Goal: Task Accomplishment & Management: Use online tool/utility

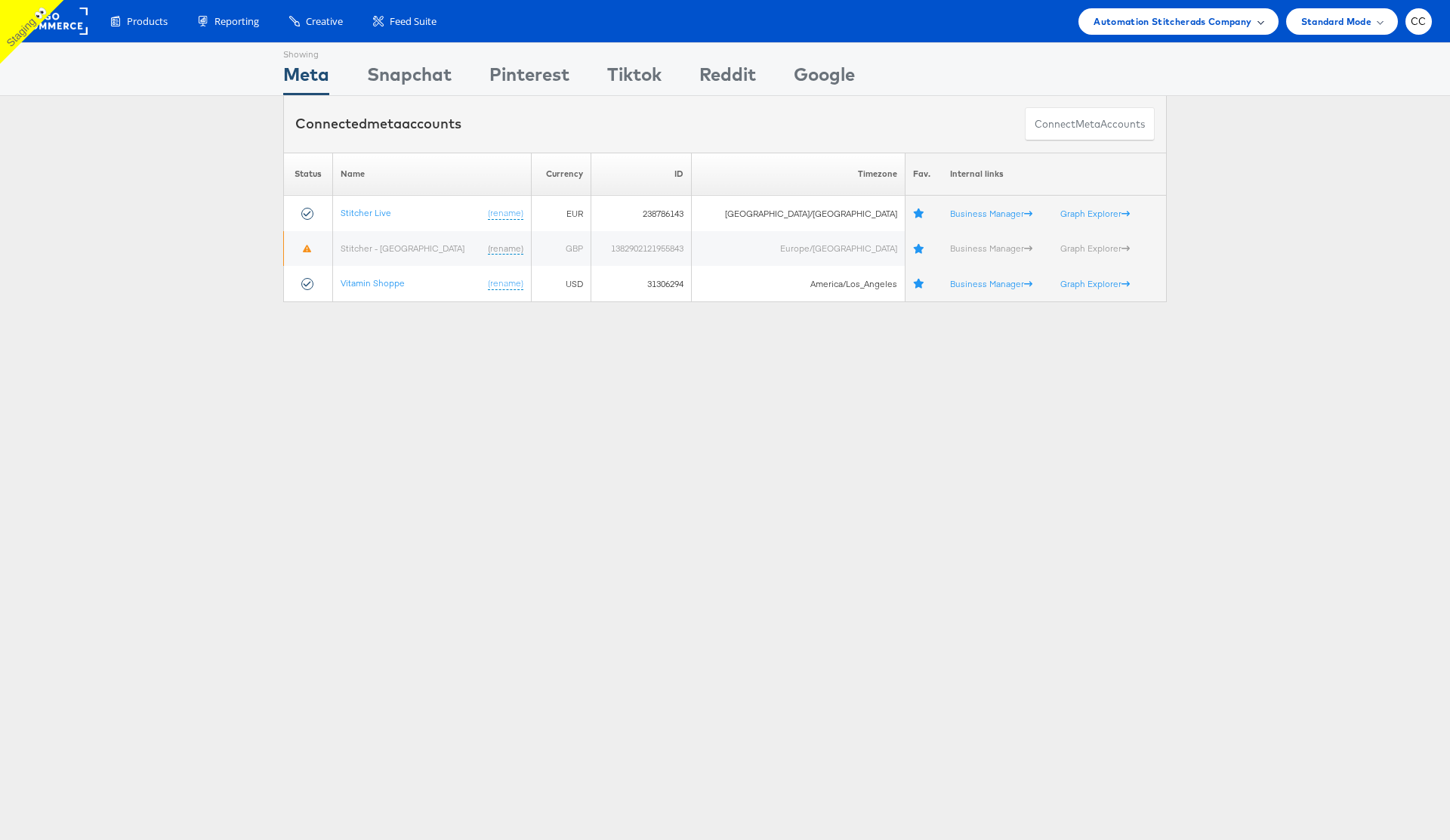
click at [1244, 28] on span "Automation Stitcherads Company" at bounding box center [1173, 22] width 158 height 16
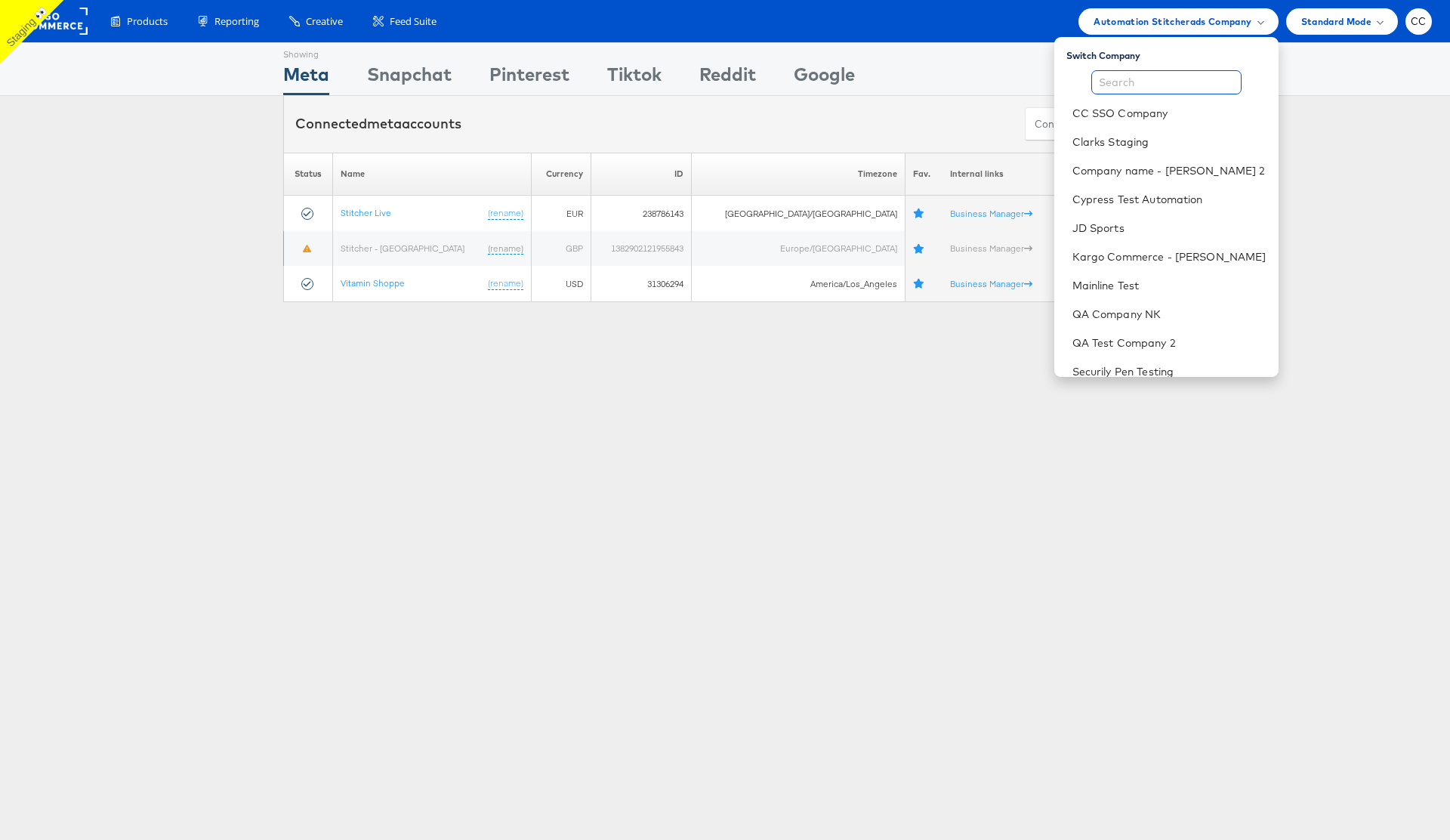
click at [1155, 80] on input "text" at bounding box center [1167, 82] width 150 height 24
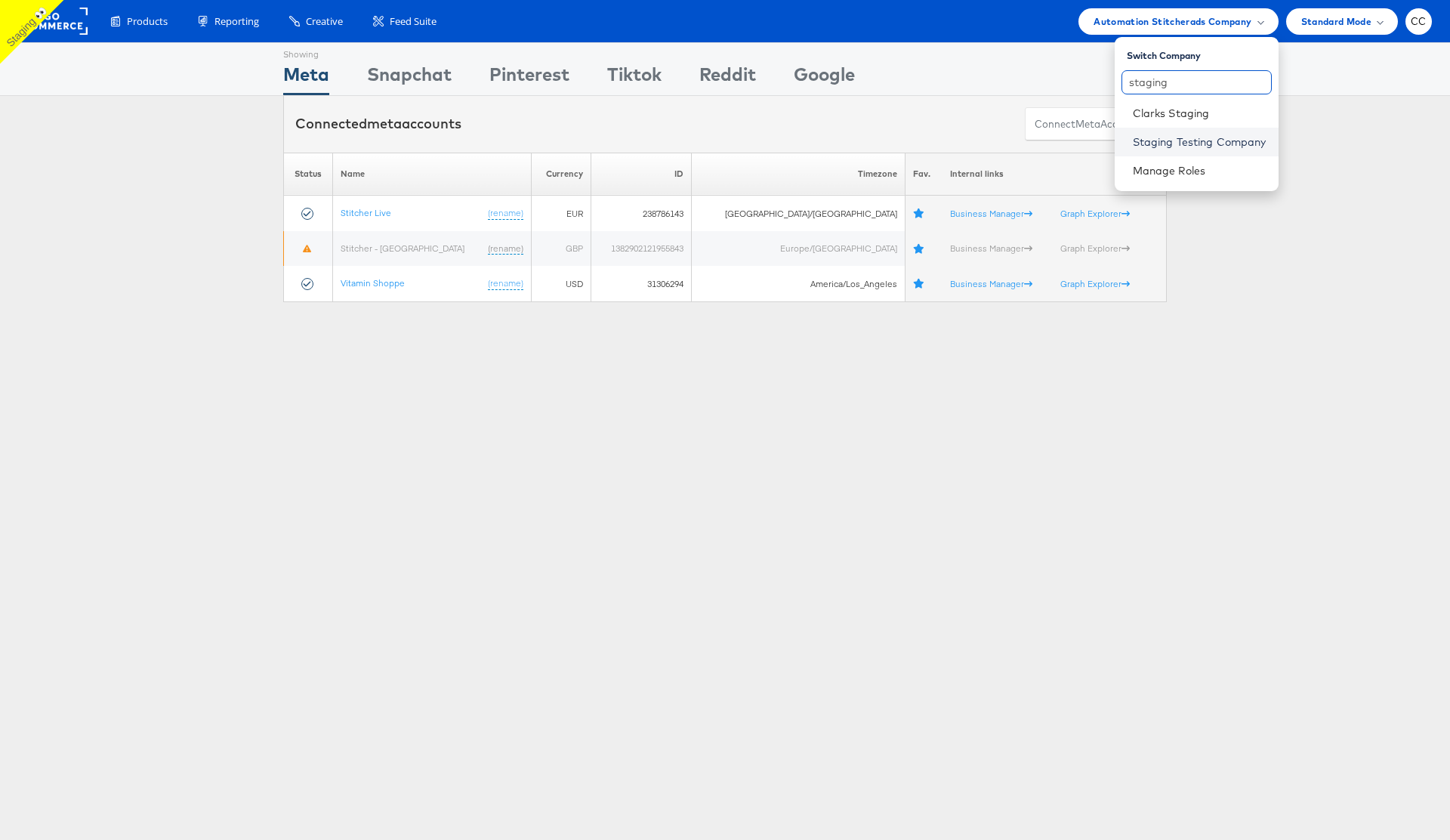
type input "staging"
click at [1221, 134] on link "Staging Testing Company" at bounding box center [1199, 141] width 133 height 15
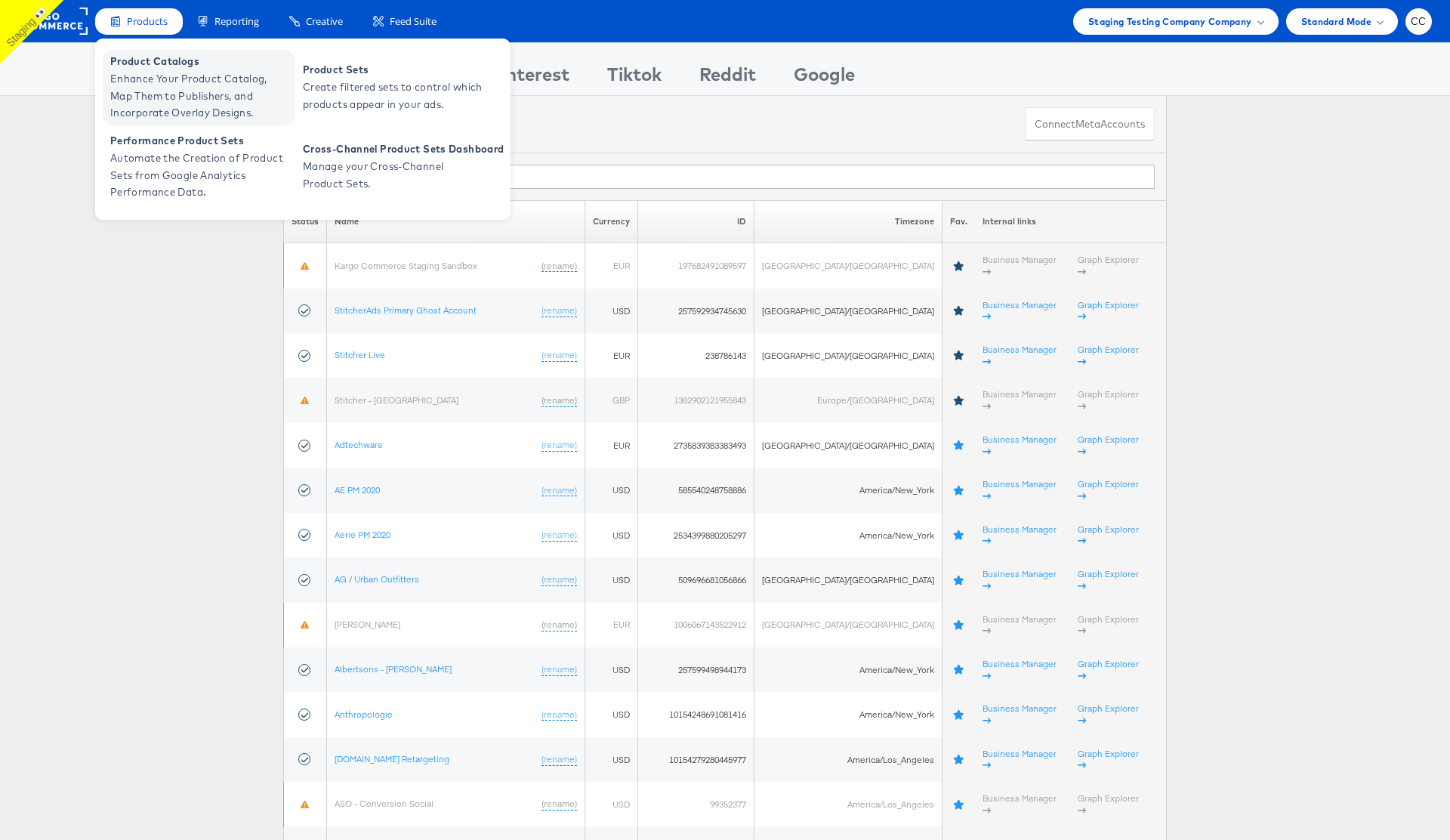
click at [193, 82] on span "Enhance Your Product Catalog, Map Them to Publishers, and Incorporate Overlay D…" at bounding box center [201, 96] width 182 height 51
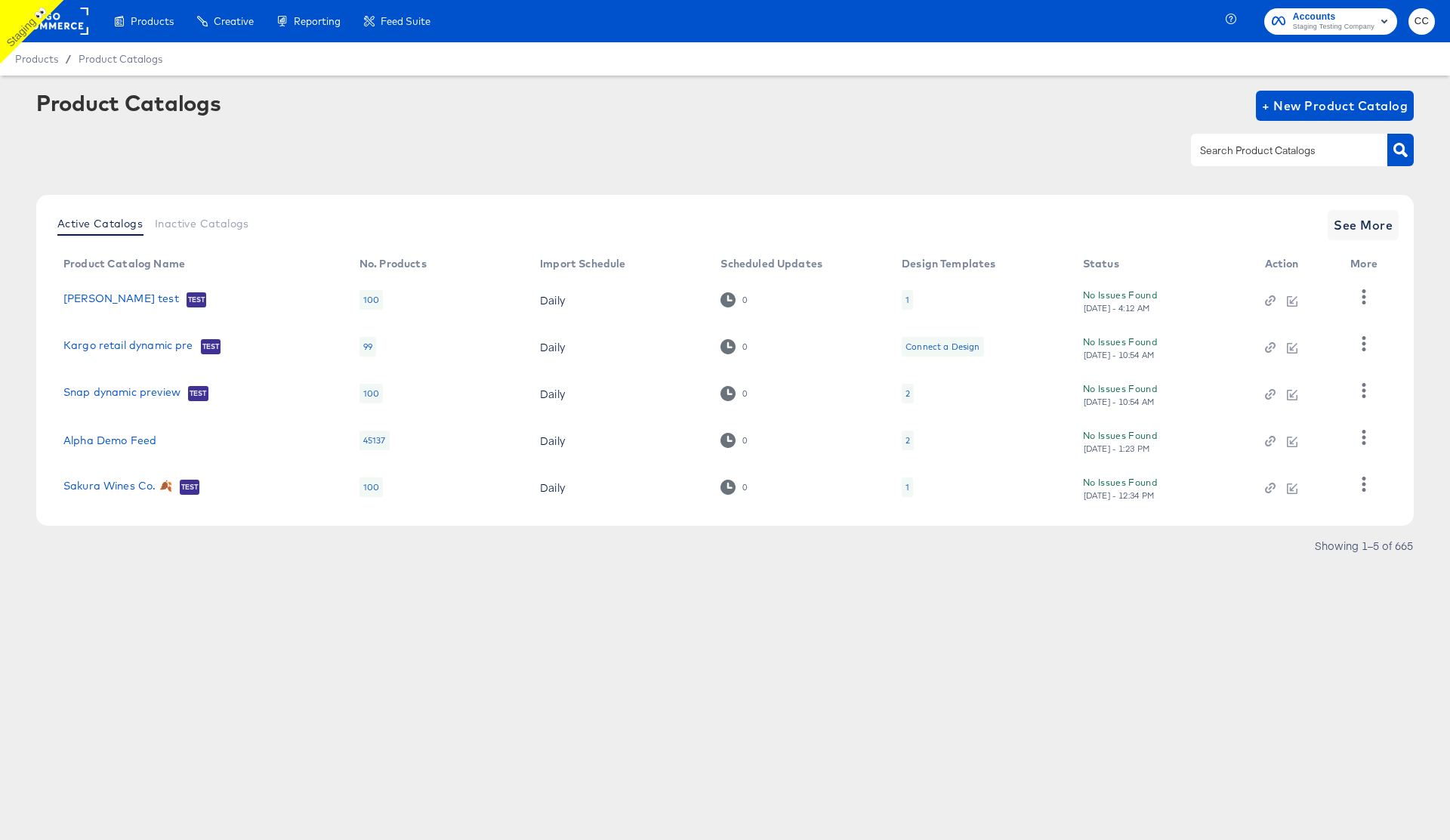
click at [1242, 152] on input "text" at bounding box center [1277, 151] width 161 height 18
type input "cc"
click at [1402, 153] on icon "button" at bounding box center [1401, 150] width 15 height 15
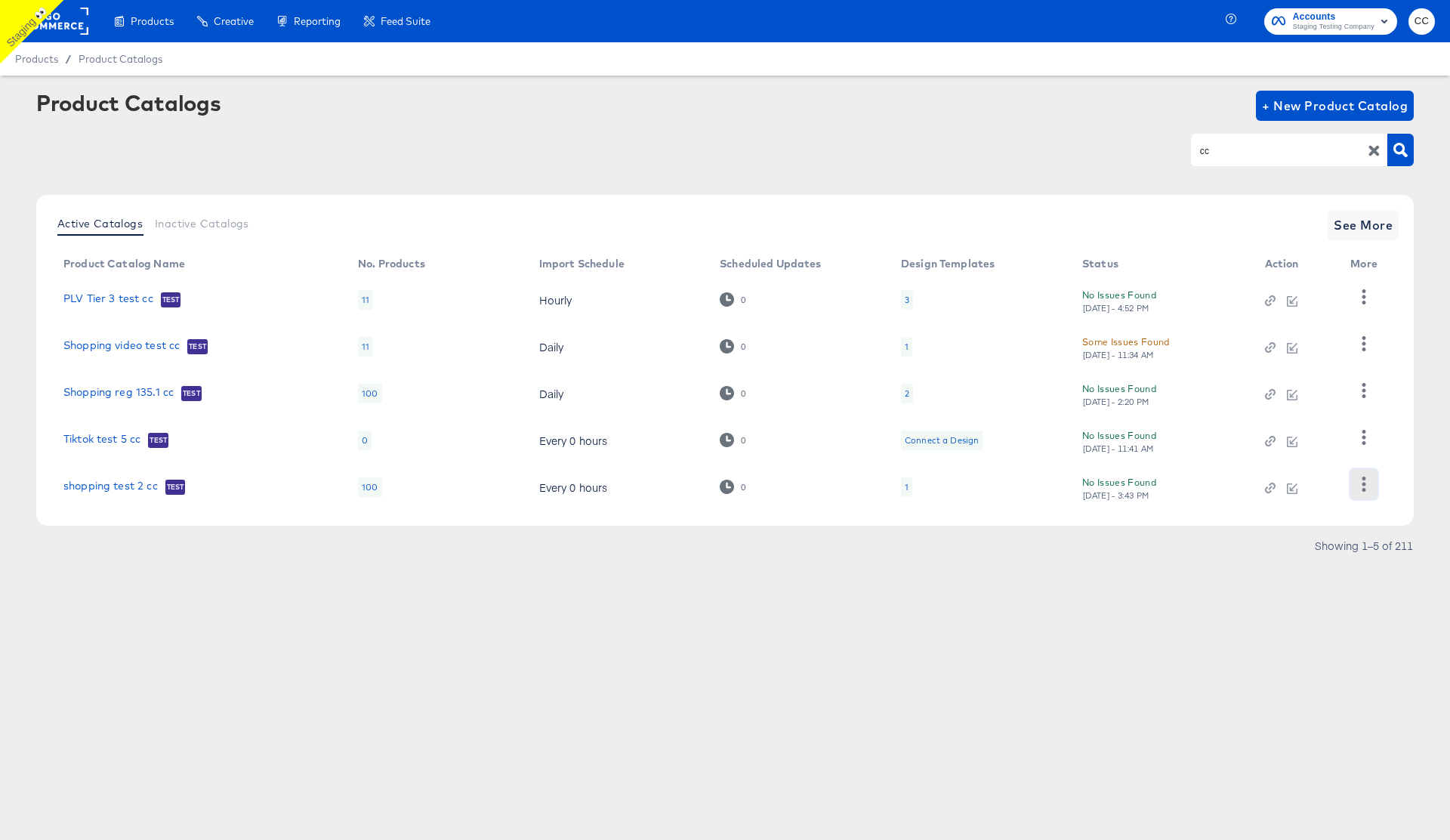
click at [1364, 485] on icon "button" at bounding box center [1364, 484] width 4 height 15
click at [1314, 408] on div "HUD Checks (Internal)" at bounding box center [1302, 409] width 151 height 24
